Goal: Task Accomplishment & Management: Complete application form

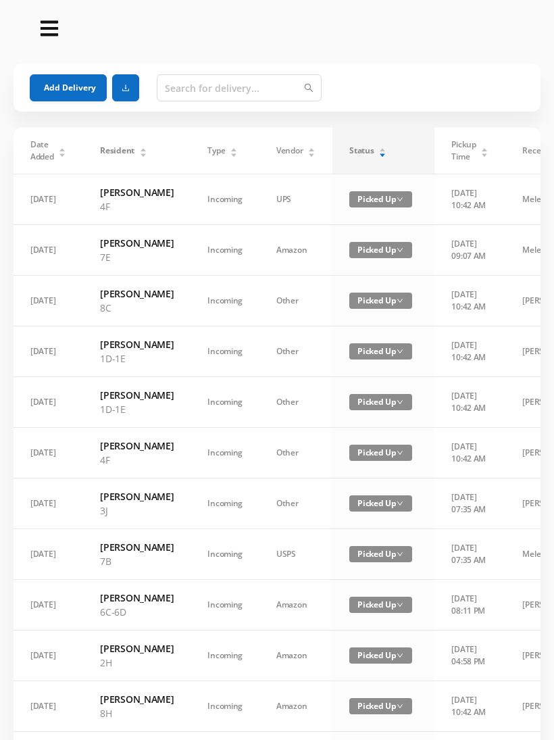
click at [379, 147] on icon "icon: caret-up" at bounding box center [382, 149] width 7 height 7
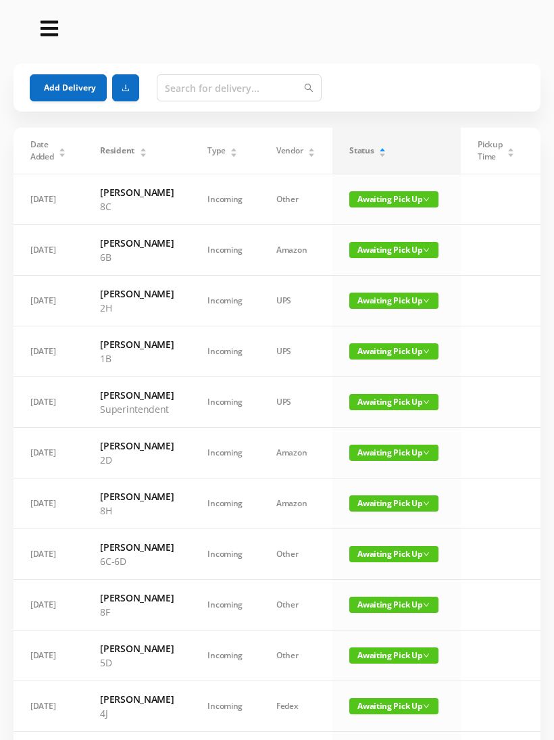
click at [56, 85] on button "Add Delivery" at bounding box center [68, 87] width 77 height 27
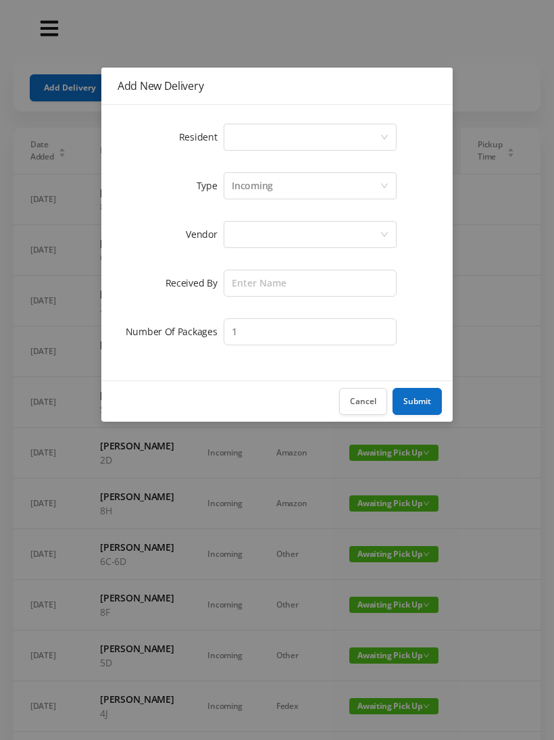
click at [238, 126] on div "Select a person" at bounding box center [306, 137] width 148 height 26
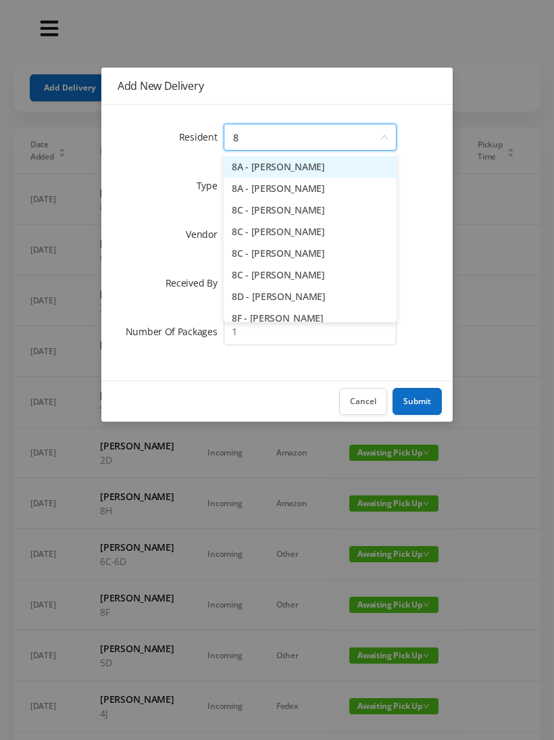
type input "8c"
click at [258, 239] on li "8C - [PERSON_NAME]" at bounding box center [310, 232] width 173 height 22
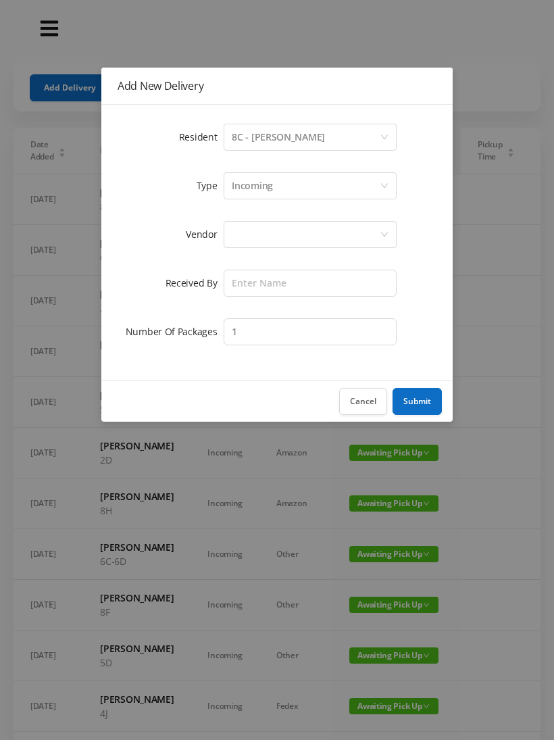
click at [238, 241] on div at bounding box center [306, 235] width 148 height 26
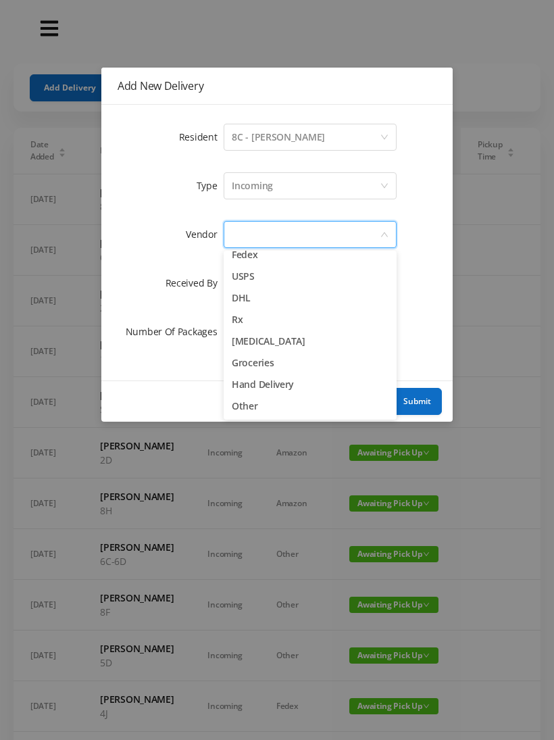
scroll to position [53, 0]
click at [230, 318] on li "Rx" at bounding box center [310, 320] width 173 height 22
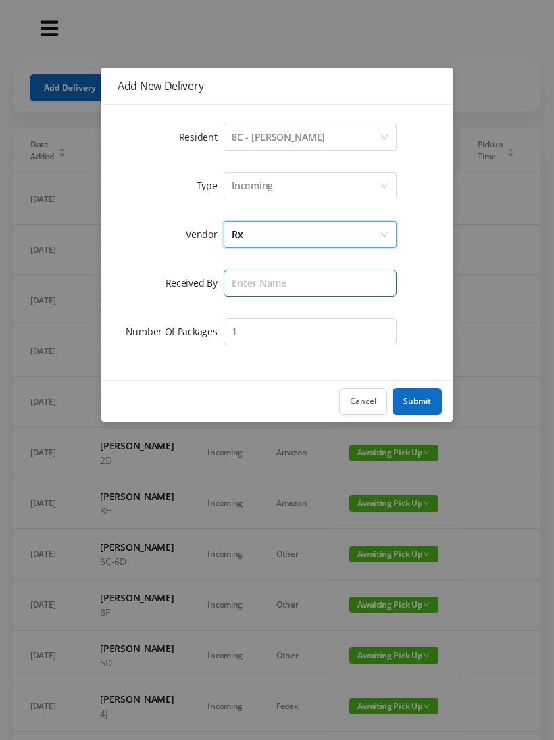
click at [234, 280] on input "text" at bounding box center [310, 283] width 173 height 27
type input "[PERSON_NAME]"
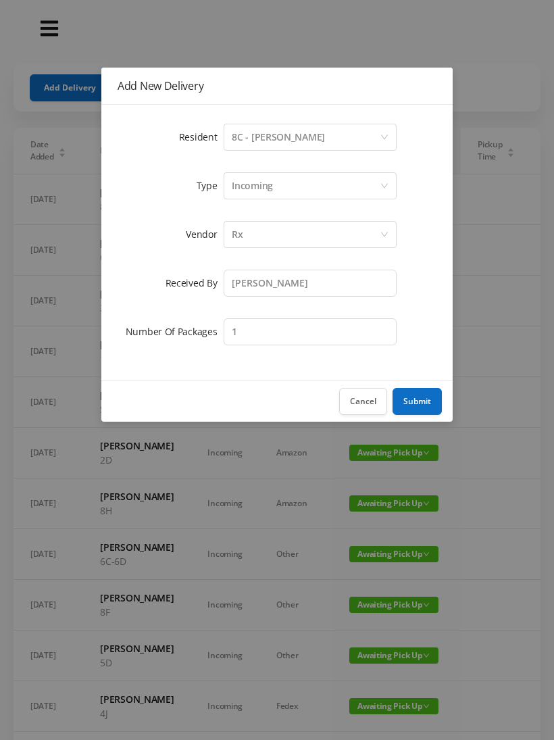
click at [413, 400] on button "Submit" at bounding box center [417, 401] width 49 height 27
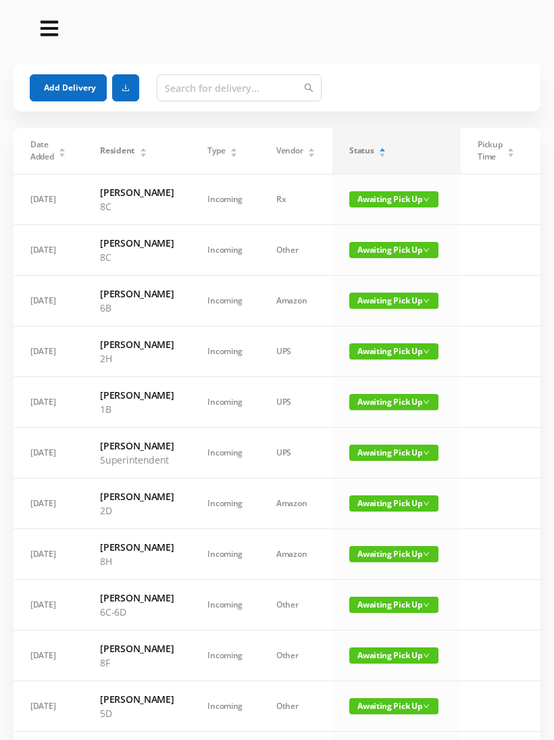
click at [63, 76] on button "Add Delivery" at bounding box center [68, 87] width 77 height 27
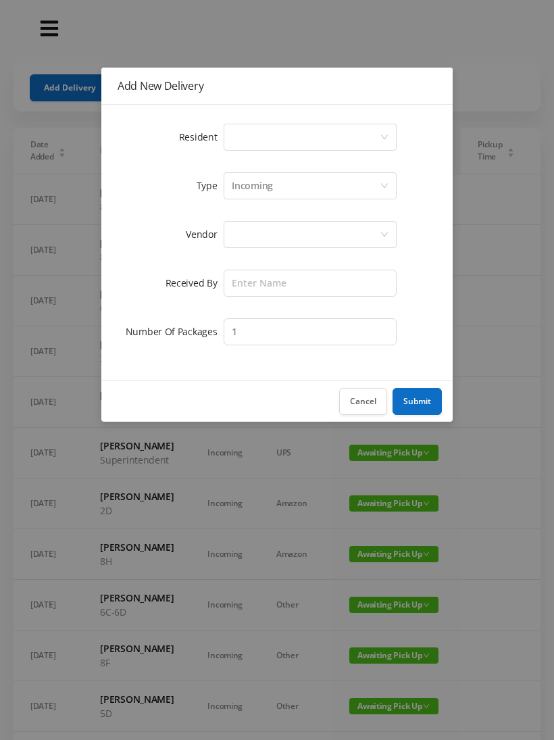
click at [242, 126] on div "Select a person" at bounding box center [306, 137] width 148 height 26
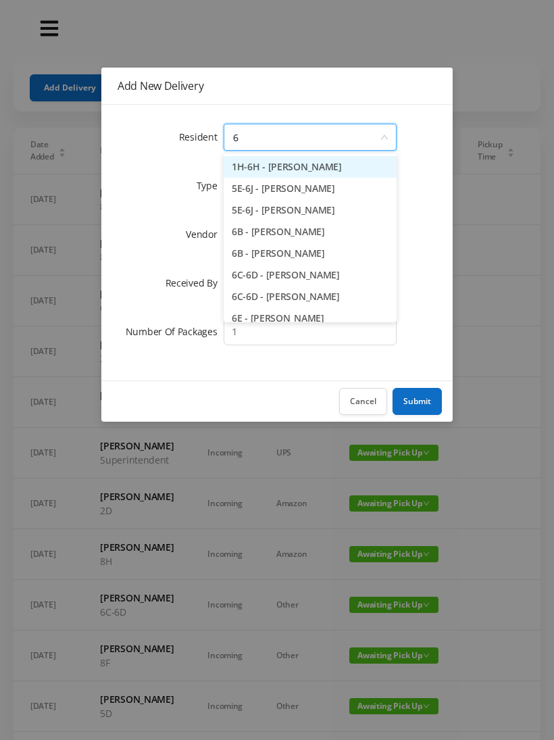
type input "6h"
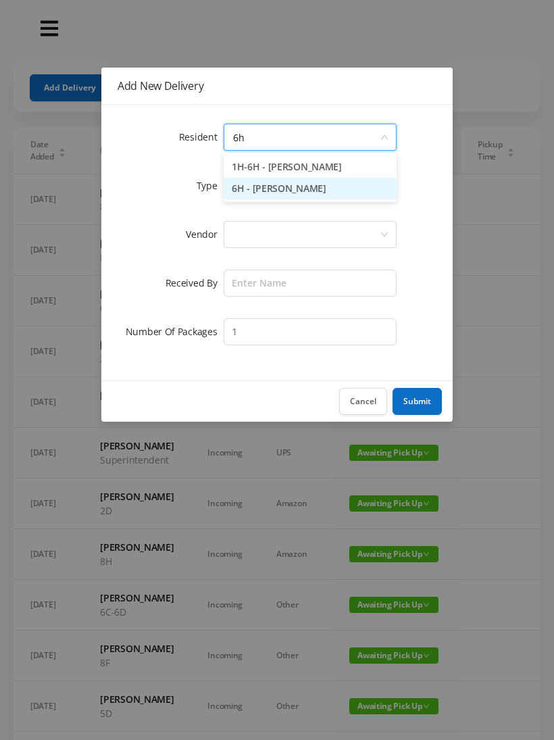
click at [249, 191] on li "6H - [PERSON_NAME]" at bounding box center [310, 189] width 173 height 22
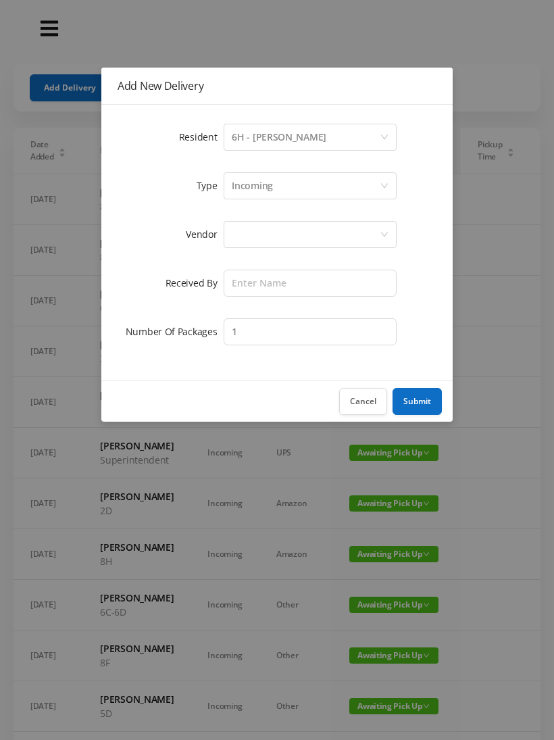
click at [213, 232] on label "Vendor" at bounding box center [205, 234] width 38 height 13
click at [234, 242] on div at bounding box center [306, 235] width 148 height 26
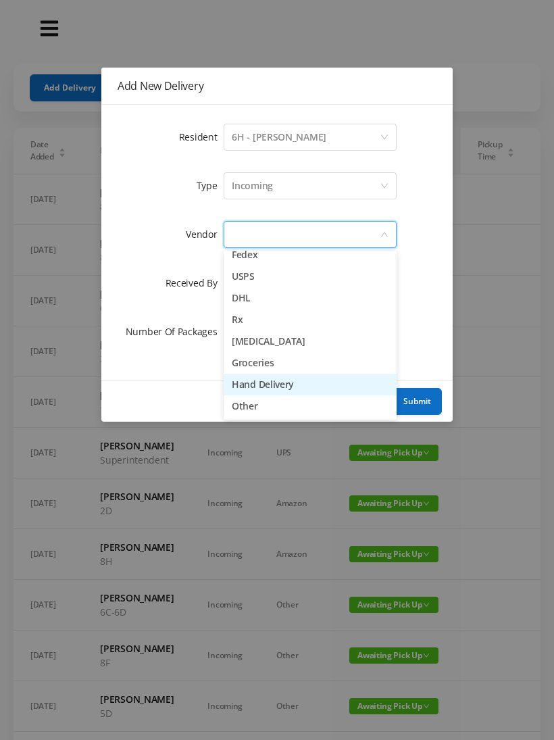
click at [234, 386] on li "Hand Delivery" at bounding box center [310, 385] width 173 height 22
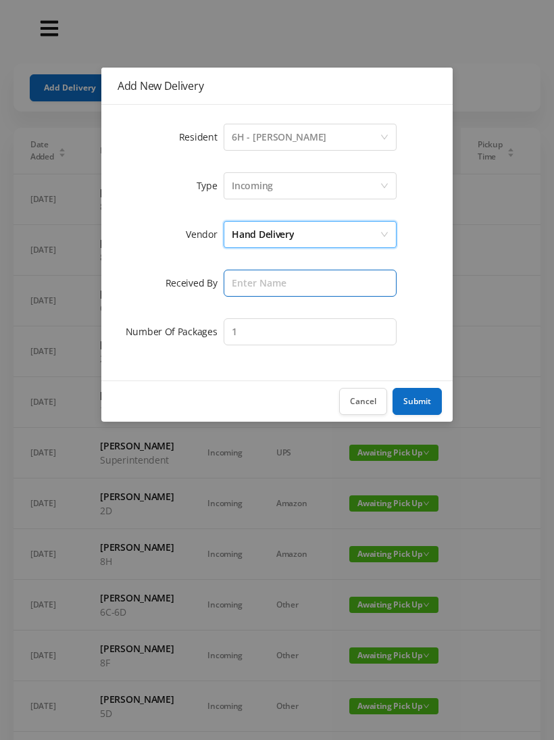
click at [228, 295] on input "text" at bounding box center [310, 283] width 173 height 27
type input "[PERSON_NAME]"
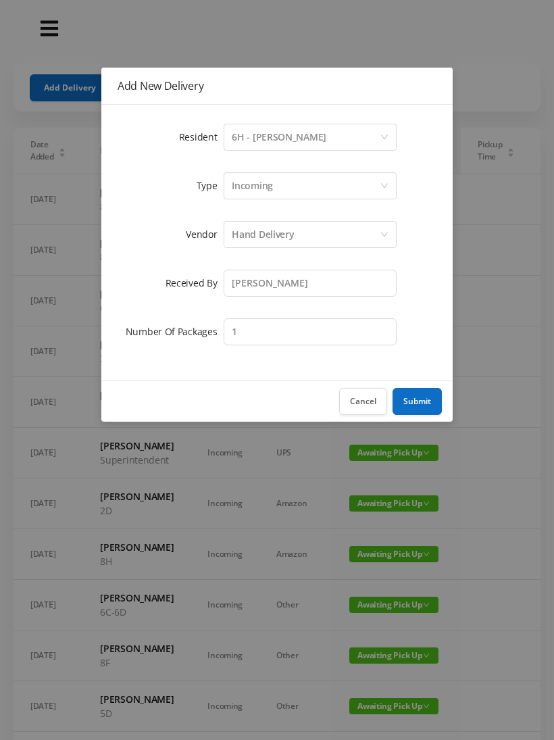
click at [416, 411] on button "Submit" at bounding box center [417, 401] width 49 height 27
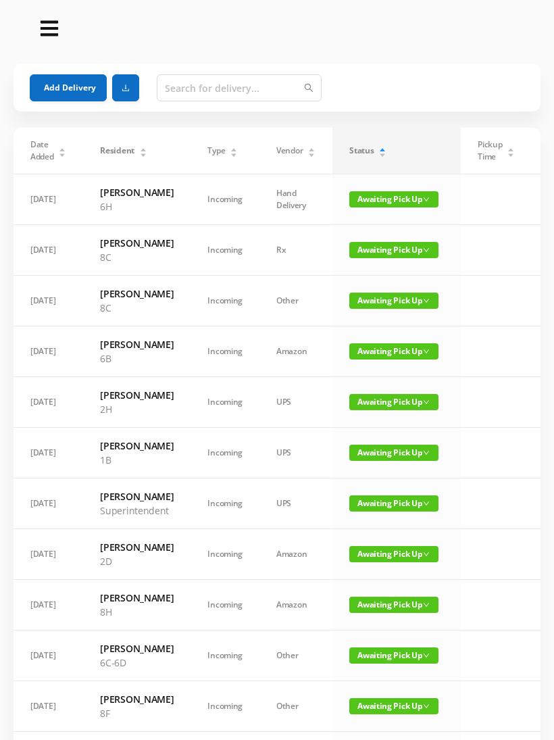
click at [375, 258] on span "Awaiting Pick Up" at bounding box center [393, 250] width 89 height 16
click at [365, 321] on link "Picked Up" at bounding box center [393, 319] width 88 height 22
click at [364, 258] on span "Awaiting Pick Up" at bounding box center [393, 250] width 89 height 16
click at [361, 324] on link "Picked Up" at bounding box center [393, 319] width 88 height 22
